Goal: Task Accomplishment & Management: Use online tool/utility

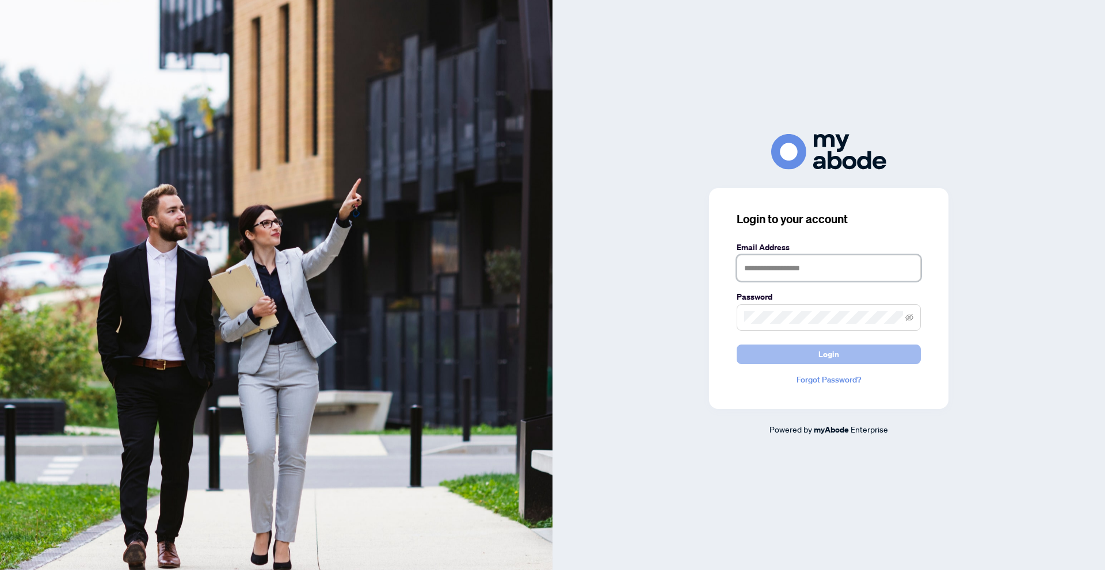
type input "**********"
click at [835, 353] on span "Login" at bounding box center [828, 354] width 21 height 18
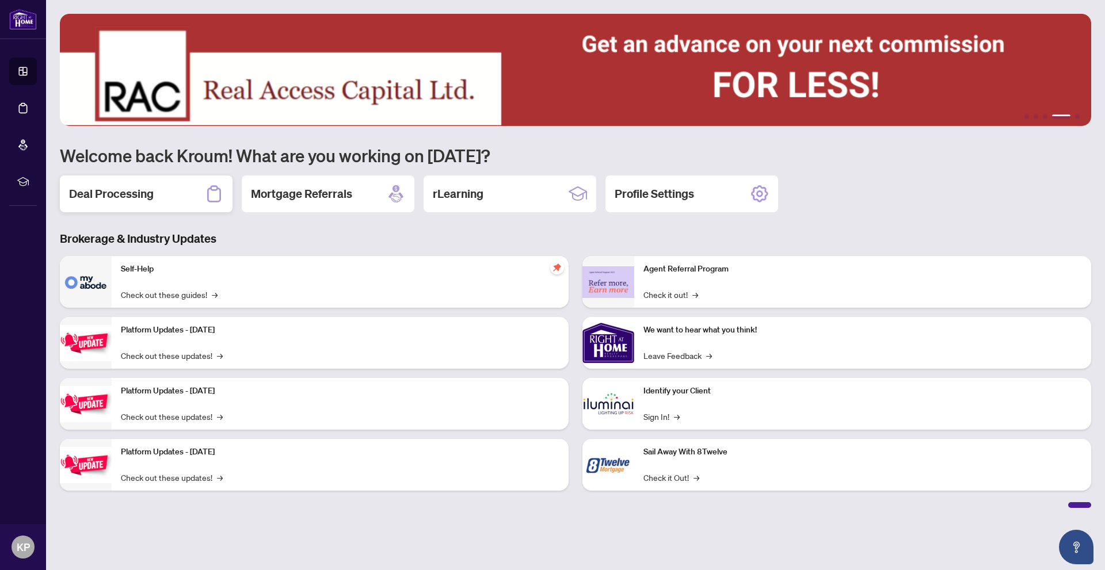
click at [149, 192] on h2 "Deal Processing" at bounding box center [111, 194] width 85 height 16
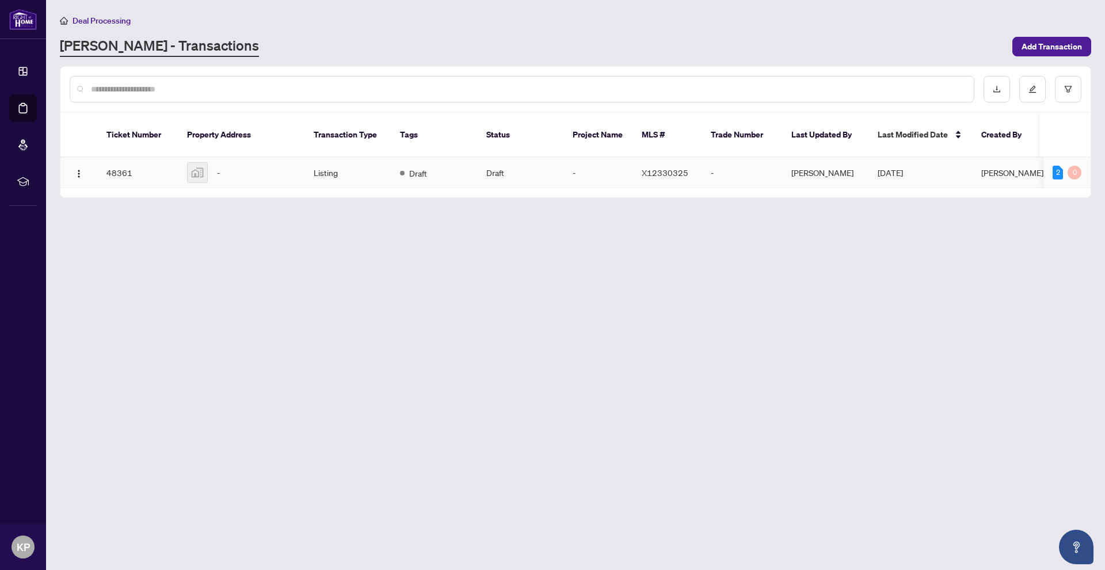
click at [125, 158] on td "48361" at bounding box center [137, 173] width 81 height 30
click at [125, 156] on main "Deal Processing [PERSON_NAME] - Transactions Add Transaction Ticket Number Prop…" at bounding box center [575, 285] width 1058 height 570
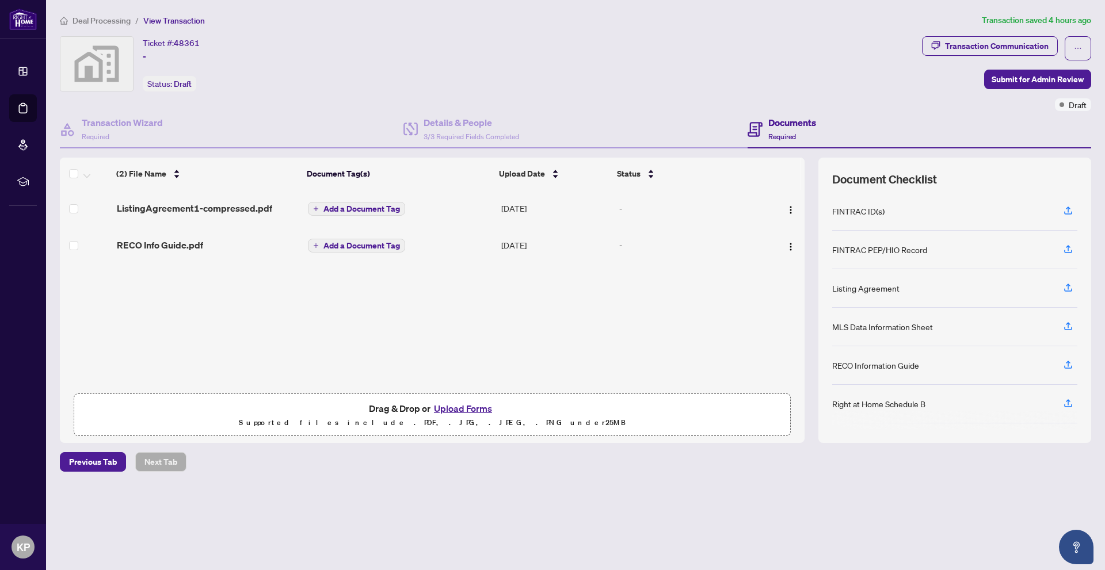
click at [482, 404] on button "Upload Forms" at bounding box center [462, 408] width 65 height 15
click at [660, 95] on div "Ticket #: 48361 - Status: Draft" at bounding box center [489, 73] width 862 height 75
click at [308, 87] on div "Ticket #: 48361 - Status: Draft" at bounding box center [488, 63] width 857 height 55
click at [478, 406] on button "Upload Forms" at bounding box center [462, 408] width 65 height 15
